Goal: Information Seeking & Learning: Learn about a topic

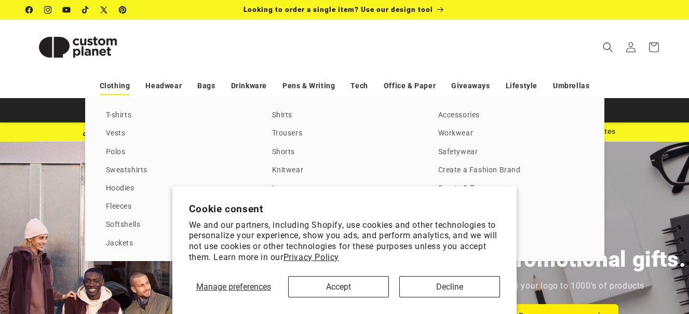
click at [119, 84] on link "Clothing" at bounding box center [115, 86] width 31 height 18
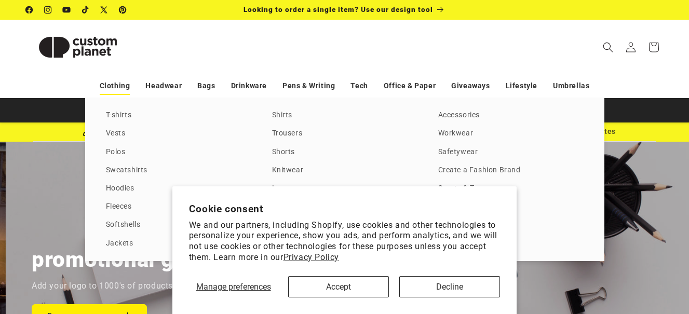
scroll to position [0, 1379]
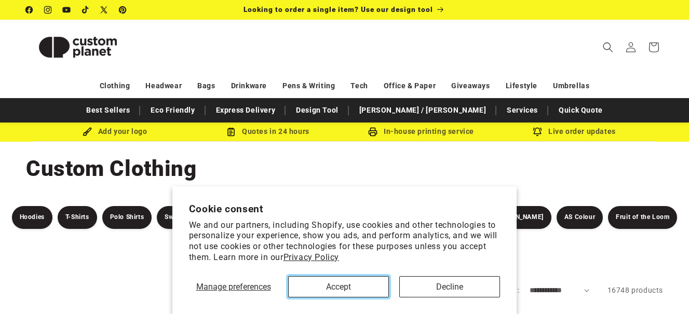
click at [323, 286] on button "Accept" at bounding box center [338, 286] width 101 height 21
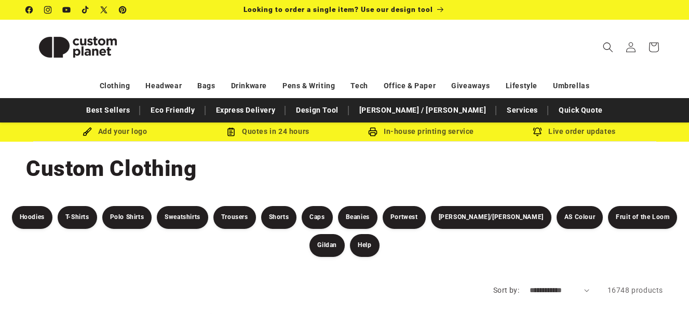
click at [103, 47] on img at bounding box center [78, 47] width 104 height 47
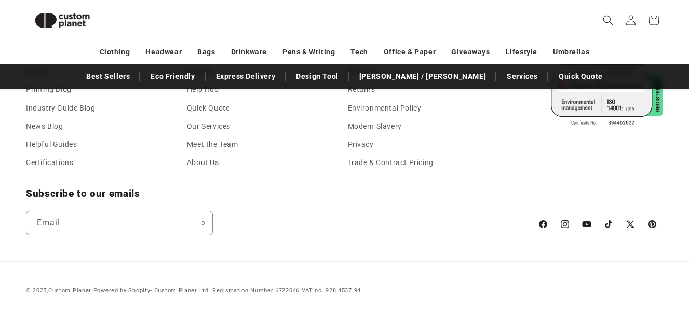
scroll to position [0, 689]
click at [209, 166] on link "About Us" at bounding box center [203, 163] width 32 height 18
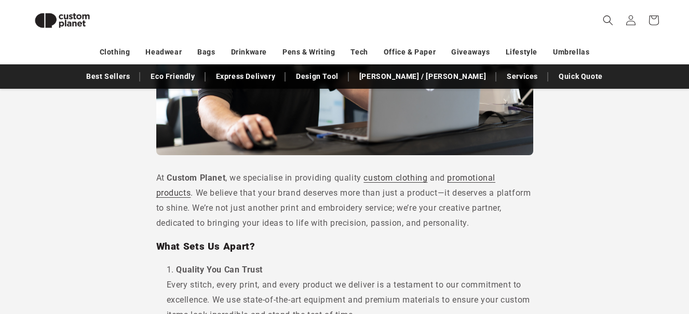
scroll to position [281, 0]
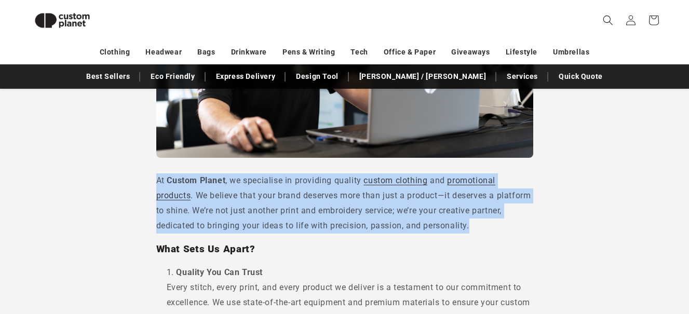
drag, startPoint x: 156, startPoint y: 179, endPoint x: 503, endPoint y: 224, distance: 350.4
click at [503, 224] on p "At Custom Planet , we specialise in providing quality custom clothing and promo…" at bounding box center [344, 204] width 377 height 60
drag, startPoint x: 503, startPoint y: 224, endPoint x: 454, endPoint y: 198, distance: 56.0
copy p "At Custom Planet , we specialise in providing quality custom clothing and promo…"
